Goal: Find specific page/section: Find specific page/section

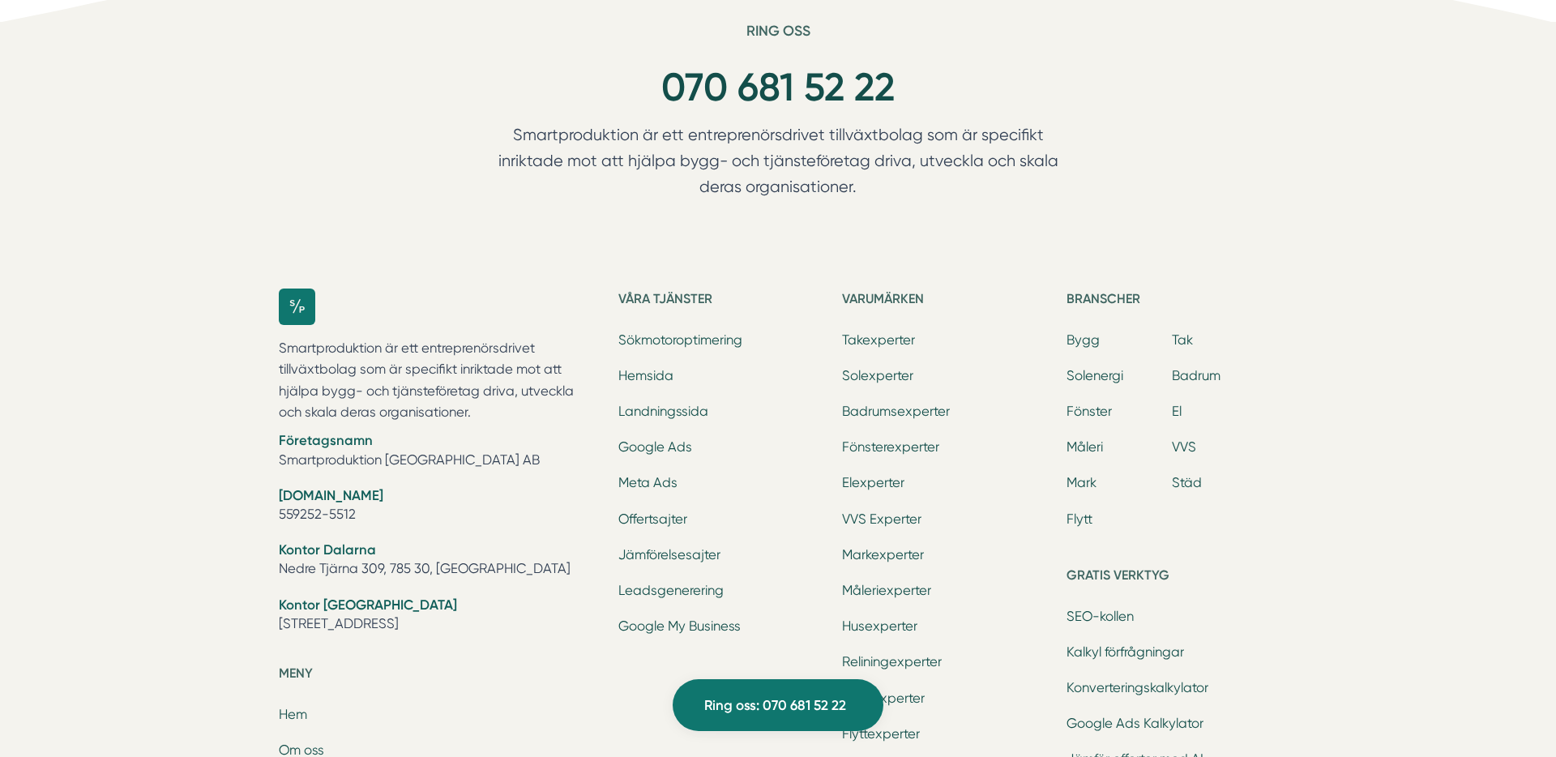
scroll to position [3213, 0]
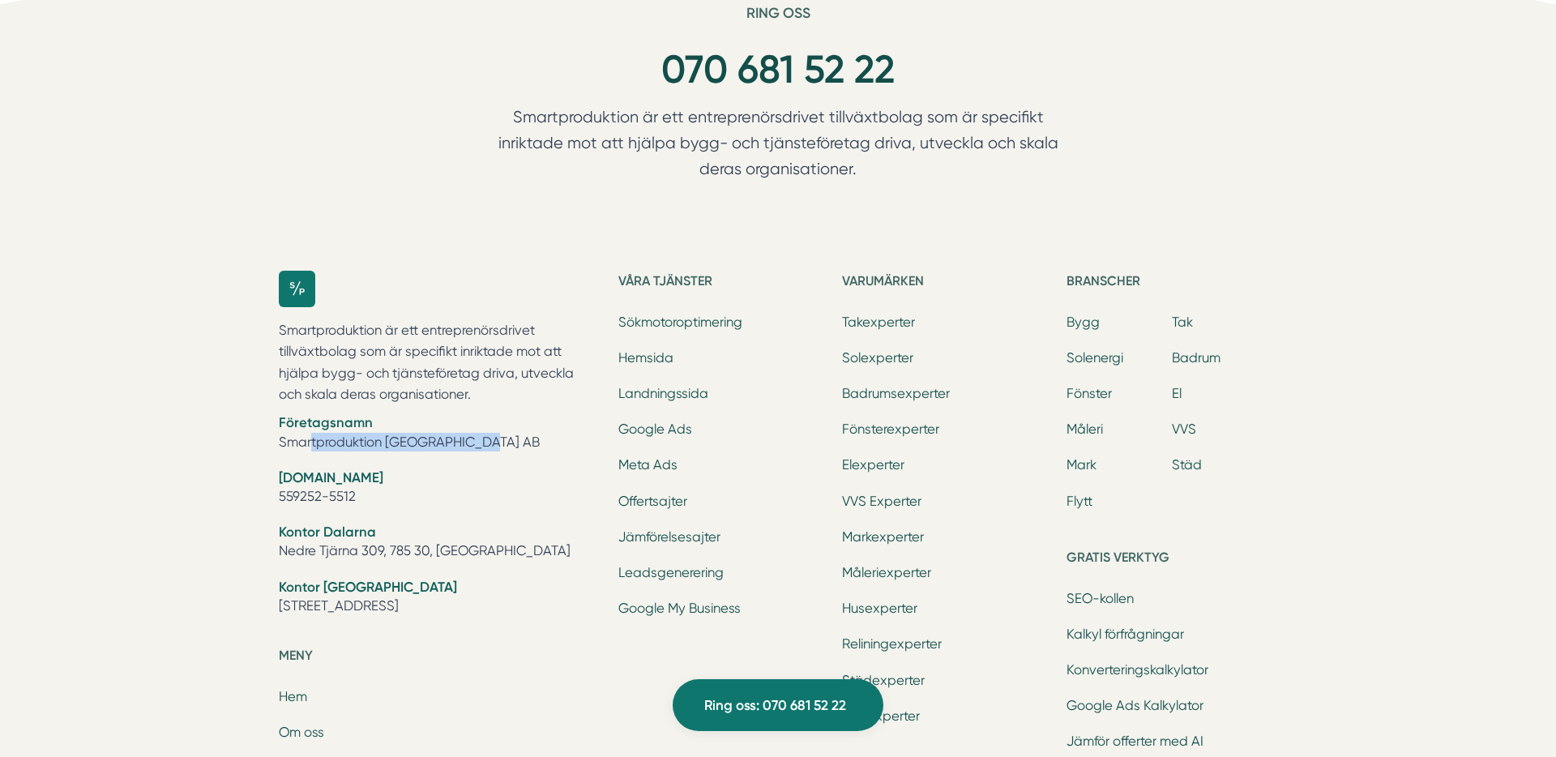
drag, startPoint x: 513, startPoint y: 408, endPoint x: 282, endPoint y: 409, distance: 231.0
click at [281, 413] on li "Företagsnamn Smartproduktion [GEOGRAPHIC_DATA] AB" at bounding box center [439, 433] width 320 height 41
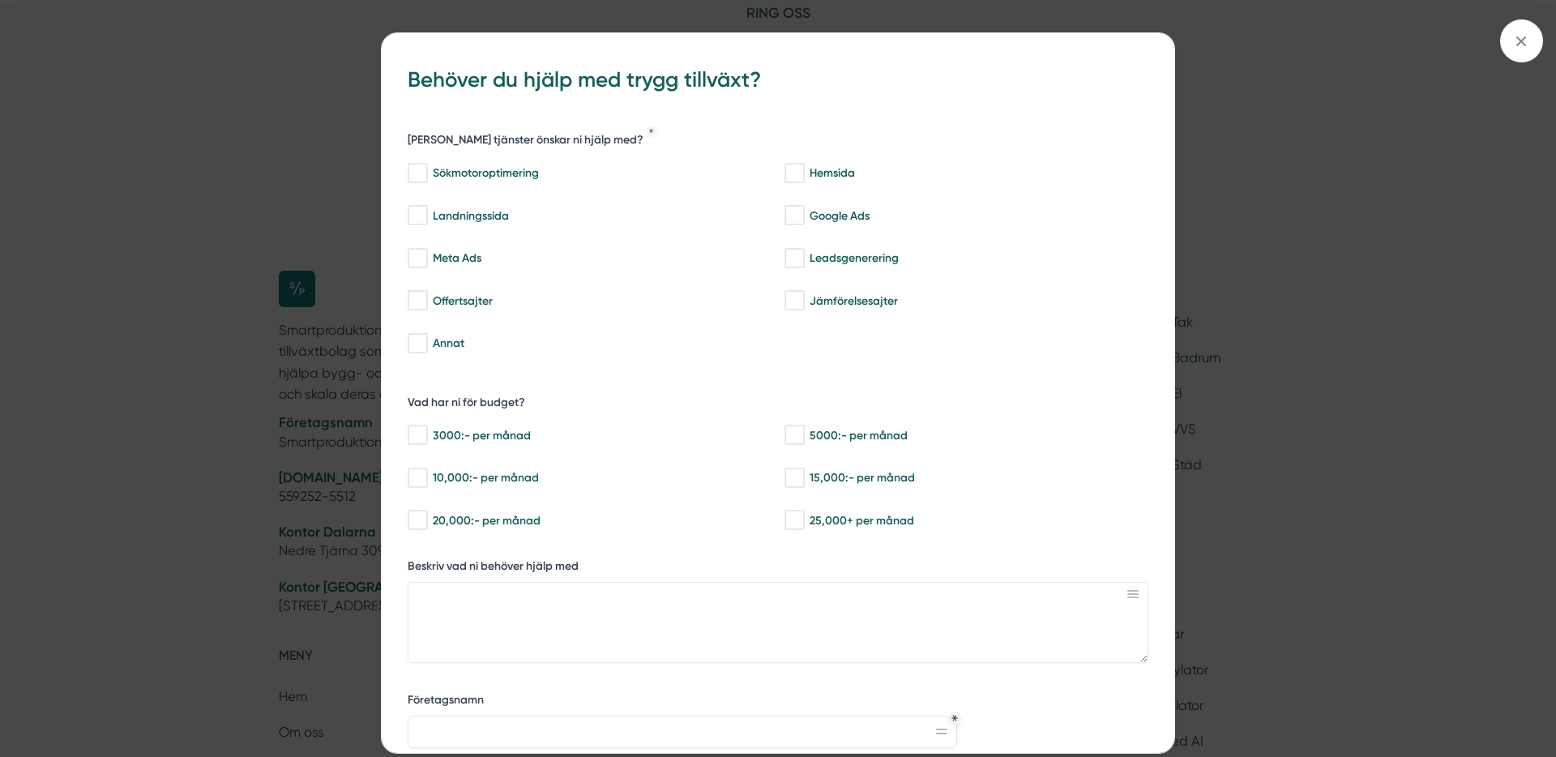
click at [1533, 21] on div "bbc9b822-b2c6-488a-ab3e-9a2d59e49c7c Behöver du hjälp med trygg tillväxt? [PERS…" at bounding box center [778, 378] width 1556 height 757
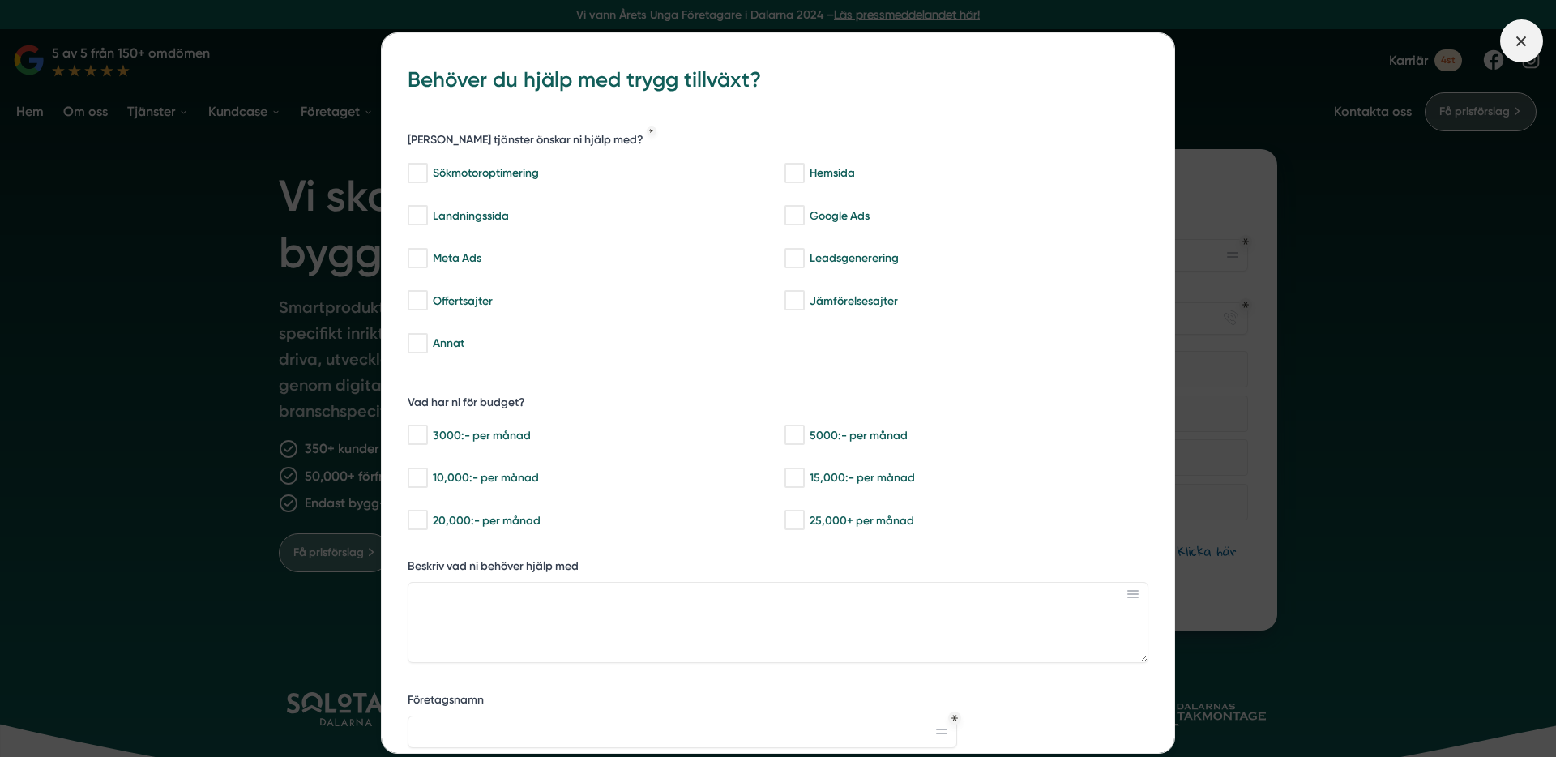
click at [1510, 48] on span at bounding box center [1521, 40] width 43 height 43
